Goal: Task Accomplishment & Management: Manage account settings

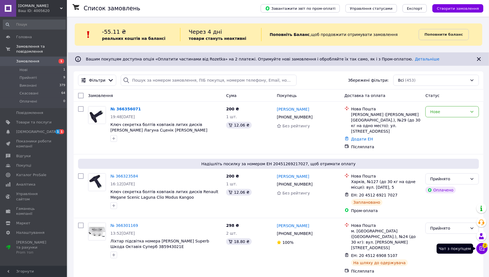
click at [481, 247] on icon at bounding box center [482, 249] width 6 height 6
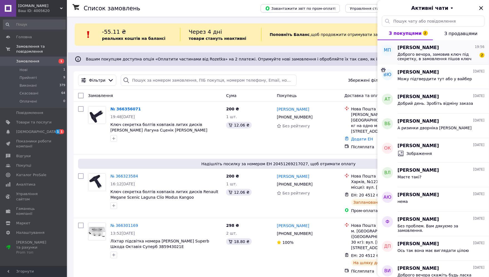
click at [448, 59] on span "Доброго вечора, замовив ключ під секретку, в замовлення пішов ключ саме з 3 шпи…" at bounding box center [436, 56] width 79 height 9
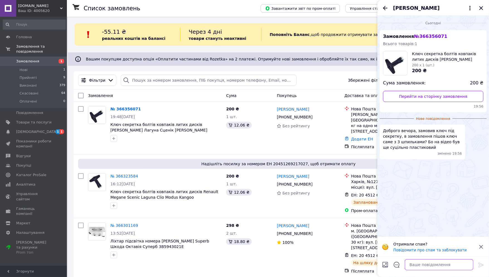
click at [412, 264] on textarea at bounding box center [439, 264] width 69 height 11
click at [422, 263] on textarea at bounding box center [439, 264] width 69 height 11
type textarea "їх є 2 види"
click at [479, 263] on icon at bounding box center [480, 265] width 5 height 5
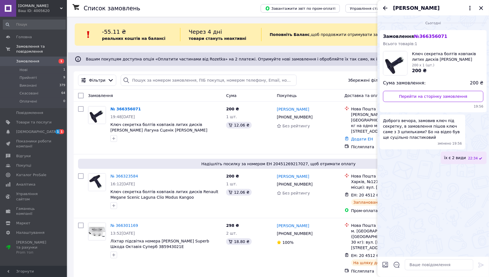
scroll to position [242, 0]
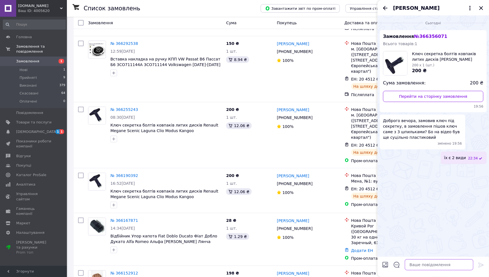
click at [426, 265] on textarea at bounding box center [439, 264] width 69 height 11
type textarea "відправимо Вам з 3 шпильками"
click at [478, 263] on icon at bounding box center [481, 265] width 7 height 7
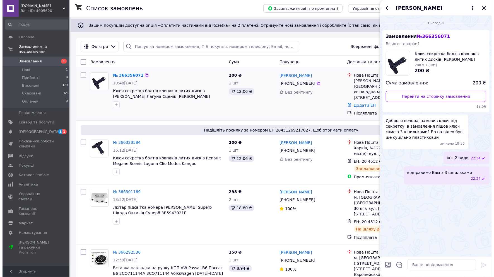
scroll to position [0, 0]
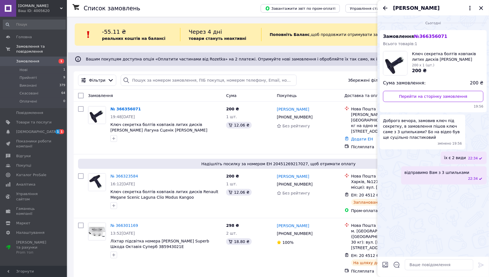
click at [124, 107] on link "№ 366356071" at bounding box center [125, 109] width 30 height 4
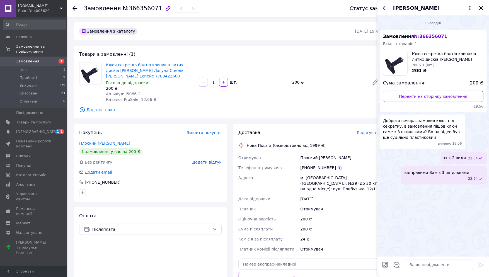
click at [365, 133] on span "Редагувати" at bounding box center [369, 132] width 24 height 4
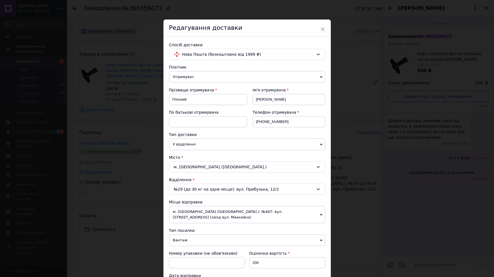
click at [200, 235] on span "Вантаж" at bounding box center [247, 240] width 156 height 12
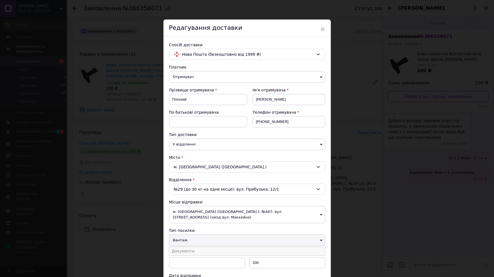
click at [200, 247] on li "Документи" at bounding box center [247, 251] width 156 height 8
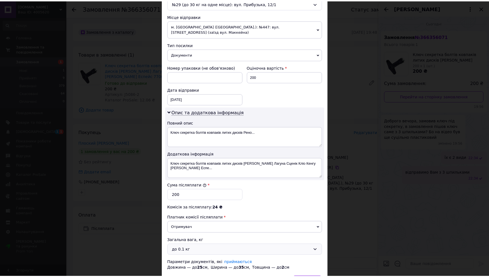
scroll to position [217, 0]
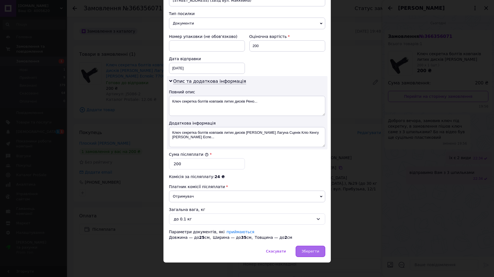
click at [310, 246] on div "Зберегти" at bounding box center [309, 251] width 29 height 11
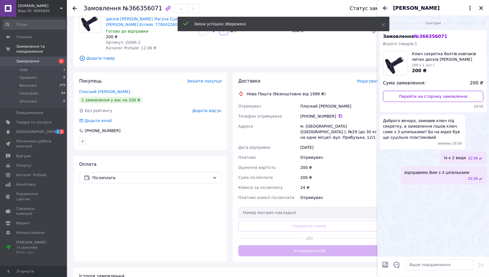
scroll to position [62, 0]
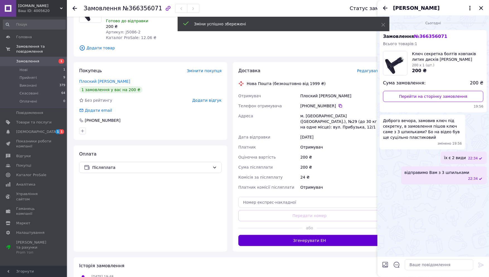
click at [306, 237] on button "Згенерувати ЕН" at bounding box center [309, 240] width 142 height 11
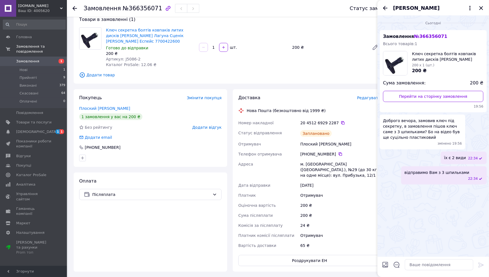
scroll to position [0, 0]
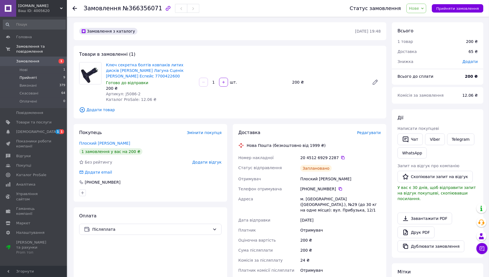
click at [24, 75] on span "Прийняті" at bounding box center [28, 77] width 17 height 5
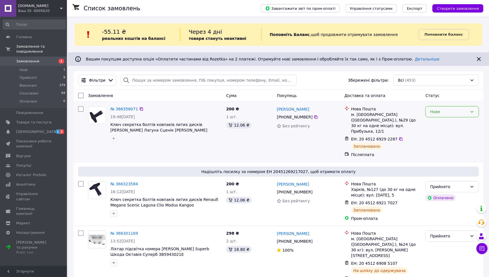
click at [441, 116] on div "Нове" at bounding box center [452, 111] width 54 height 11
click at [441, 122] on li "Прийнято" at bounding box center [452, 124] width 53 height 10
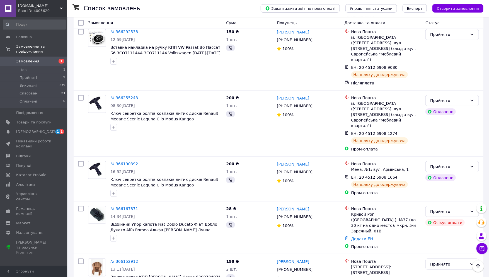
scroll to position [279, 0]
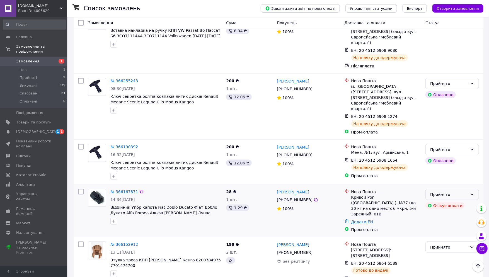
click at [466, 191] on div "Прийнято" at bounding box center [448, 194] width 37 height 6
click at [445, 178] on li "Скасовано" at bounding box center [452, 178] width 53 height 10
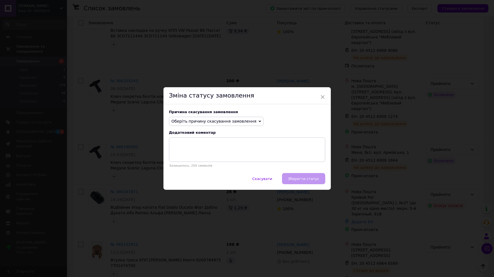
click at [235, 123] on span "Оберіть причину скасування замовлення" at bounding box center [213, 121] width 85 height 4
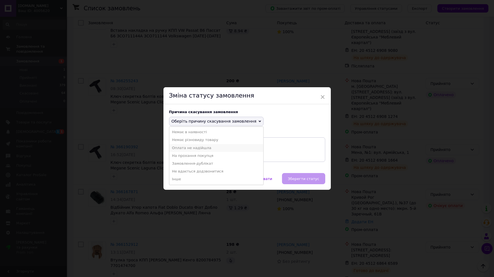
click at [224, 148] on li "Оплата не надійшла" at bounding box center [216, 148] width 94 height 8
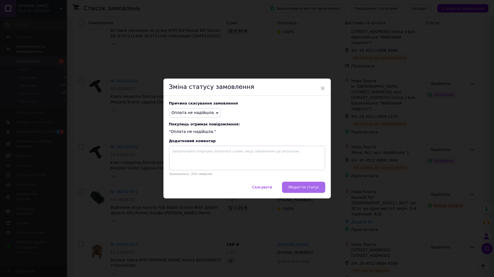
click at [312, 187] on span "Зберегти статус" at bounding box center [303, 187] width 31 height 4
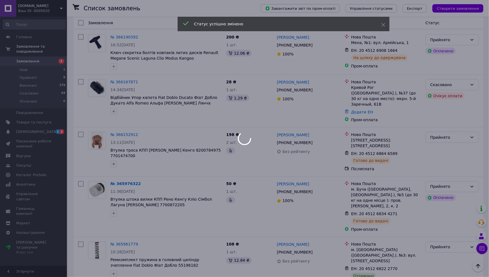
scroll to position [403, 0]
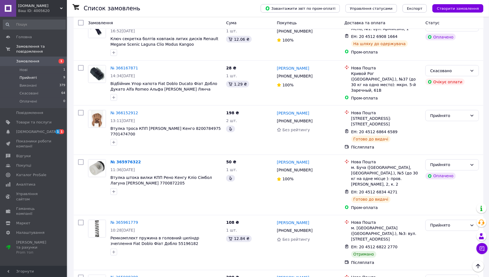
click at [27, 75] on span "Прийняті" at bounding box center [28, 77] width 17 height 5
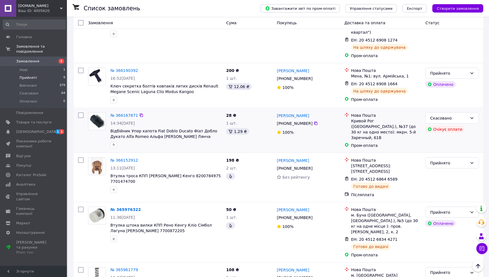
scroll to position [315, 0]
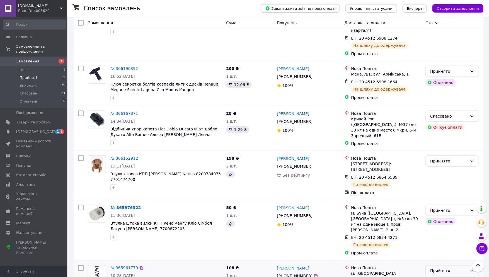
drag, startPoint x: 439, startPoint y: 227, endPoint x: 441, endPoint y: 234, distance: 7.3
click at [439, 265] on div "Прийнято" at bounding box center [452, 270] width 54 height 11
click at [440, 245] on li "Виконано" at bounding box center [452, 245] width 53 height 10
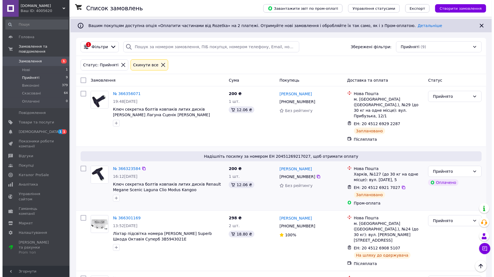
scroll to position [0, 0]
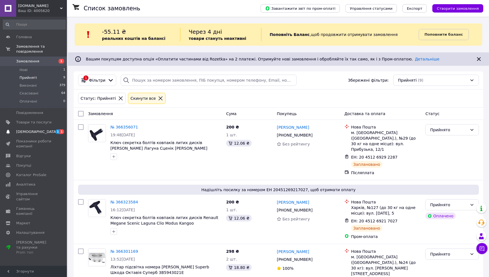
click at [22, 129] on span "[DEMOGRAPHIC_DATA]" at bounding box center [36, 131] width 41 height 5
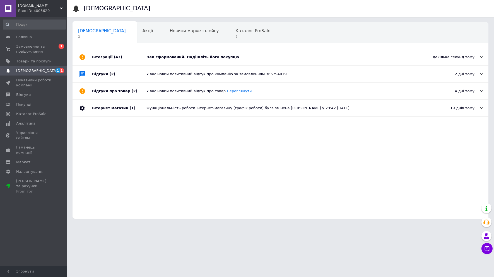
click at [230, 59] on div "Чек сформований. Надішліть його покупцю" at bounding box center [286, 57] width 280 height 5
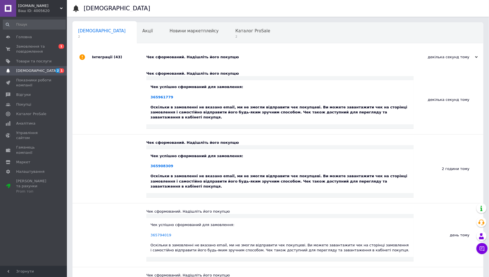
click at [229, 60] on div "Чек сформований. Надішліть його покупцю" at bounding box center [284, 57] width 276 height 17
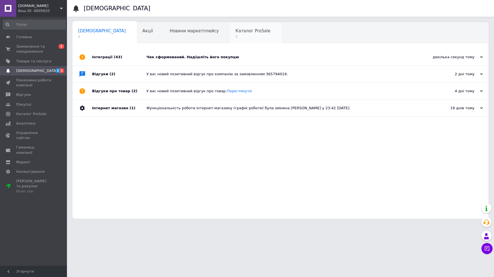
click at [230, 29] on div "Каталог ProSale 2" at bounding box center [256, 33] width 52 height 21
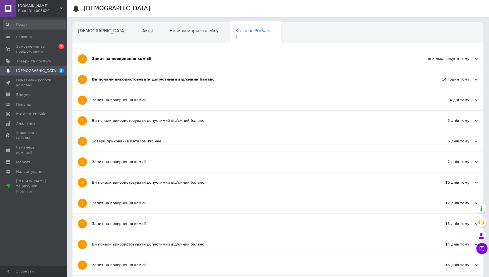
click at [207, 56] on div "Запит на повернення комісії" at bounding box center [257, 59] width 330 height 20
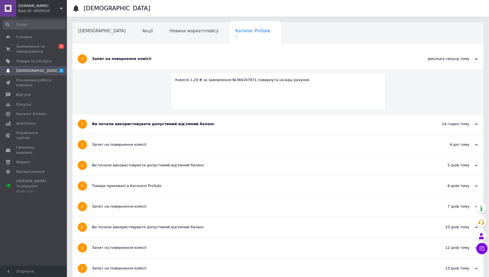
click at [207, 56] on div "Запит на повернення комісії" at bounding box center [257, 59] width 330 height 20
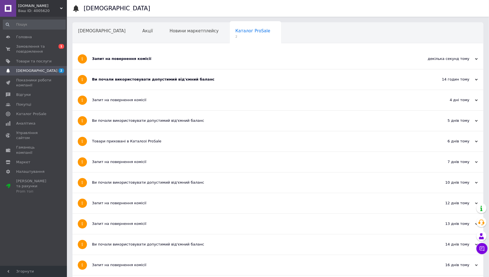
click at [216, 76] on div "Ви почали використовувати допустимий від'ємний баланс" at bounding box center [257, 79] width 330 height 20
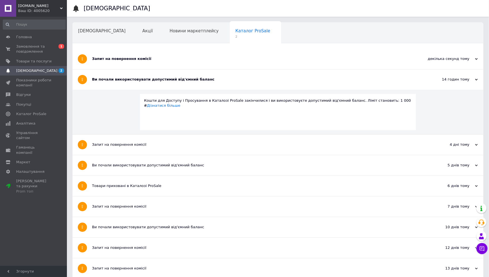
click at [216, 77] on div "Ви почали використовувати допустимий від'ємний баланс" at bounding box center [257, 79] width 330 height 20
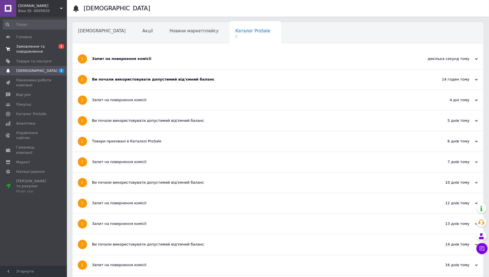
click at [12, 42] on link "Замовлення та повідомлення 0 1" at bounding box center [34, 49] width 69 height 14
